Goal: Navigation & Orientation: Go to known website

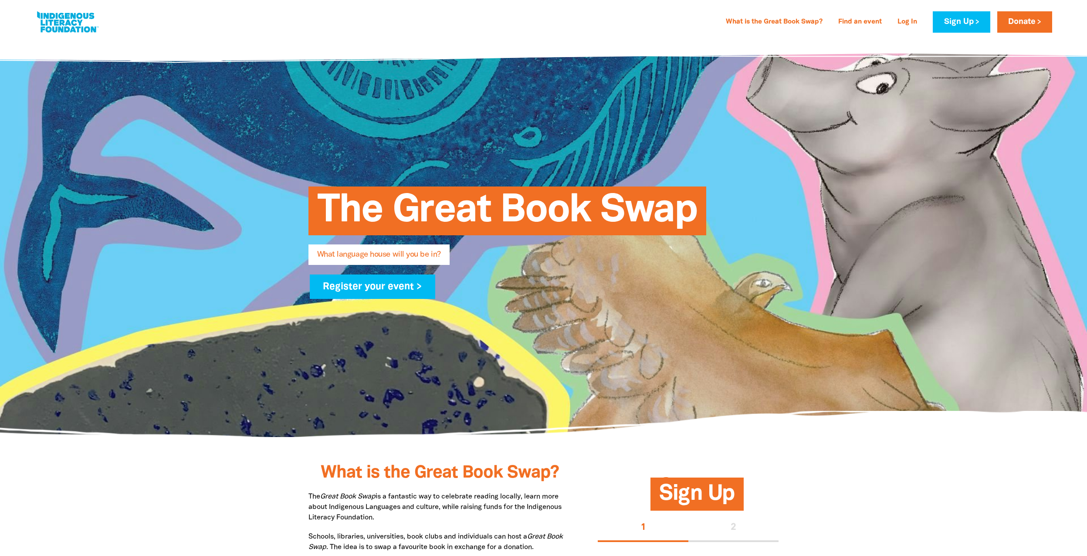
click at [62, 27] on link at bounding box center [67, 22] width 65 height 27
click at [65, 27] on link at bounding box center [67, 22] width 65 height 27
click at [780, 22] on link "What is the Great Book Swap?" at bounding box center [774, 22] width 107 height 14
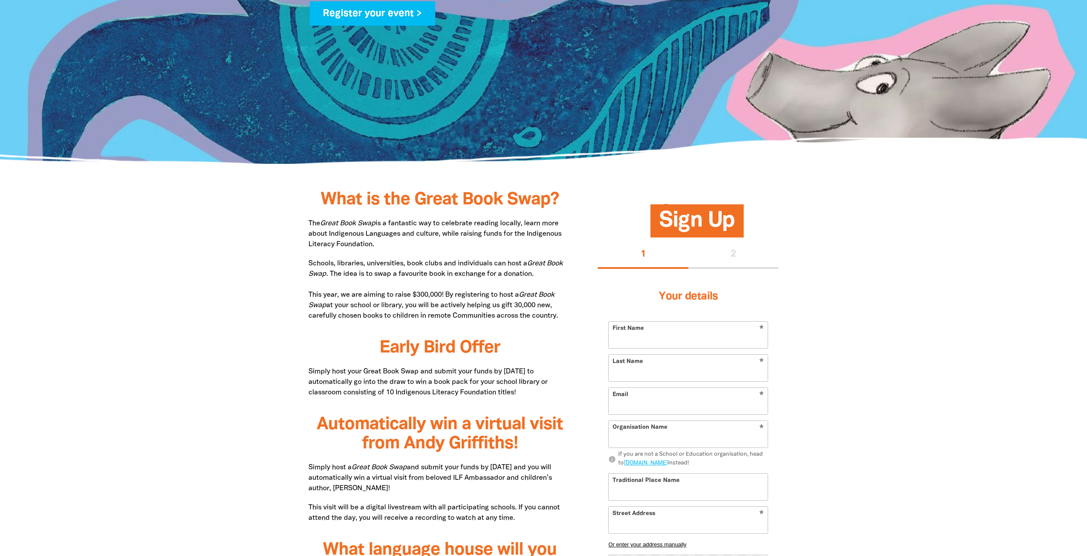
scroll to position [259, 0]
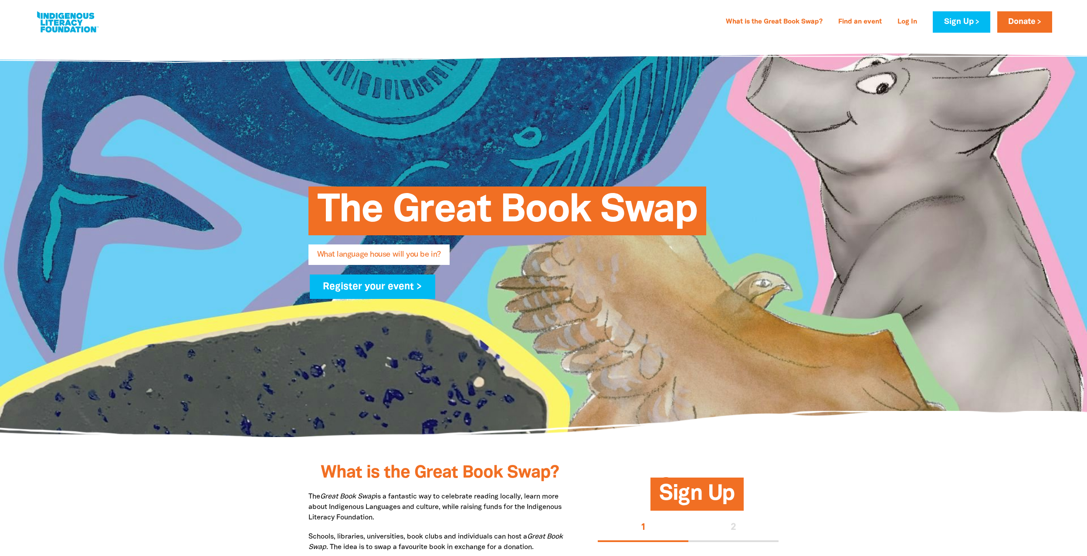
click at [77, 22] on link at bounding box center [67, 22] width 65 height 27
click at [65, 18] on link at bounding box center [67, 22] width 65 height 27
drag, startPoint x: 32, startPoint y: 19, endPoint x: 61, endPoint y: 20, distance: 28.8
click at [32, 18] on div "What is the Great Book Swap? Find an event Log In Sign Up Donate What is the Gr…" at bounding box center [543, 22] width 1035 height 44
click at [61, 20] on link at bounding box center [67, 22] width 65 height 27
